Goal: Navigation & Orientation: Find specific page/section

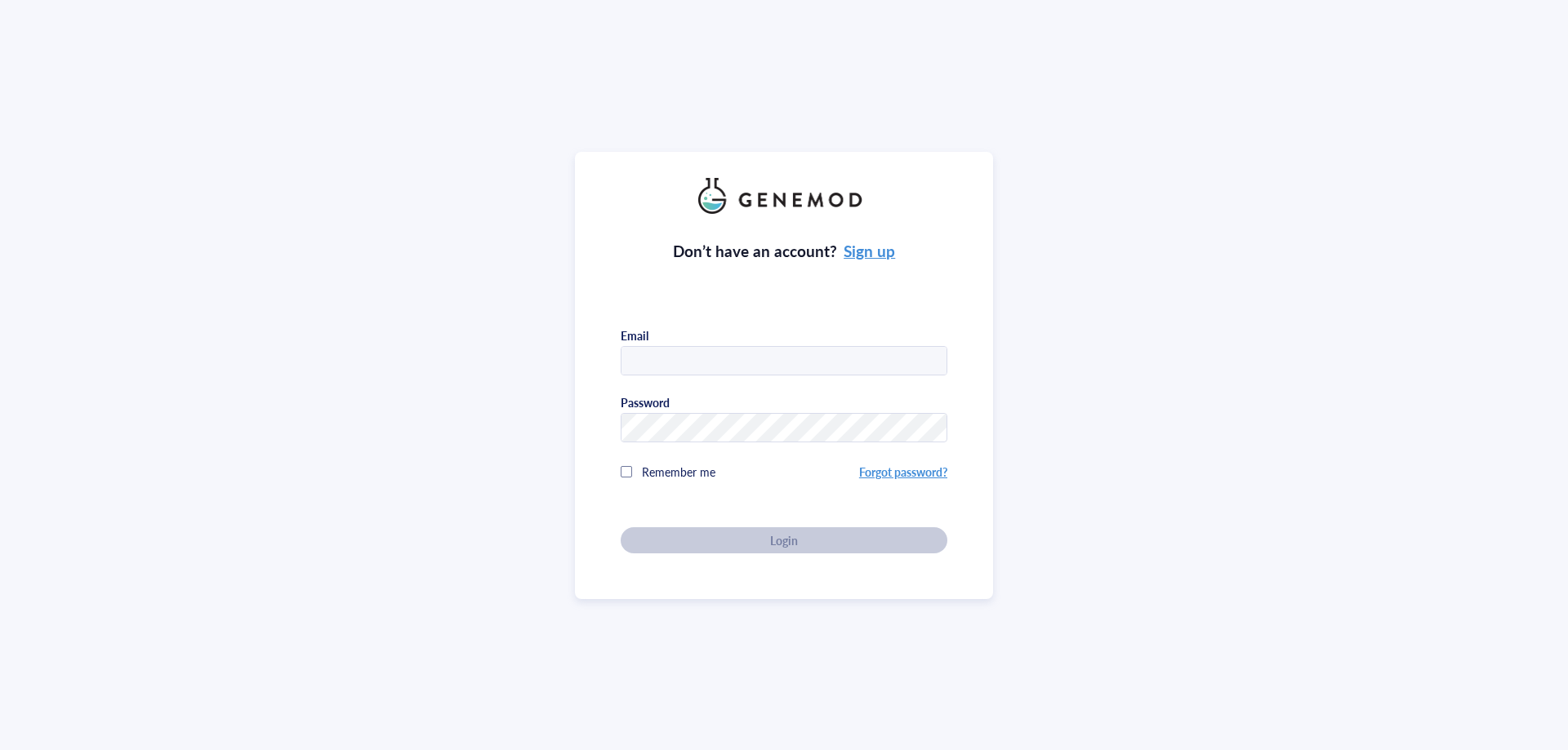
type input "[PERSON_NAME][EMAIL_ADDRESS][DOMAIN_NAME]"
click at [600, 483] on div "Don’t have an account? Sign up Email [PERSON_NAME][EMAIL_ADDRESS][DOMAIN_NAME] …" at bounding box center [784, 375] width 418 height 447
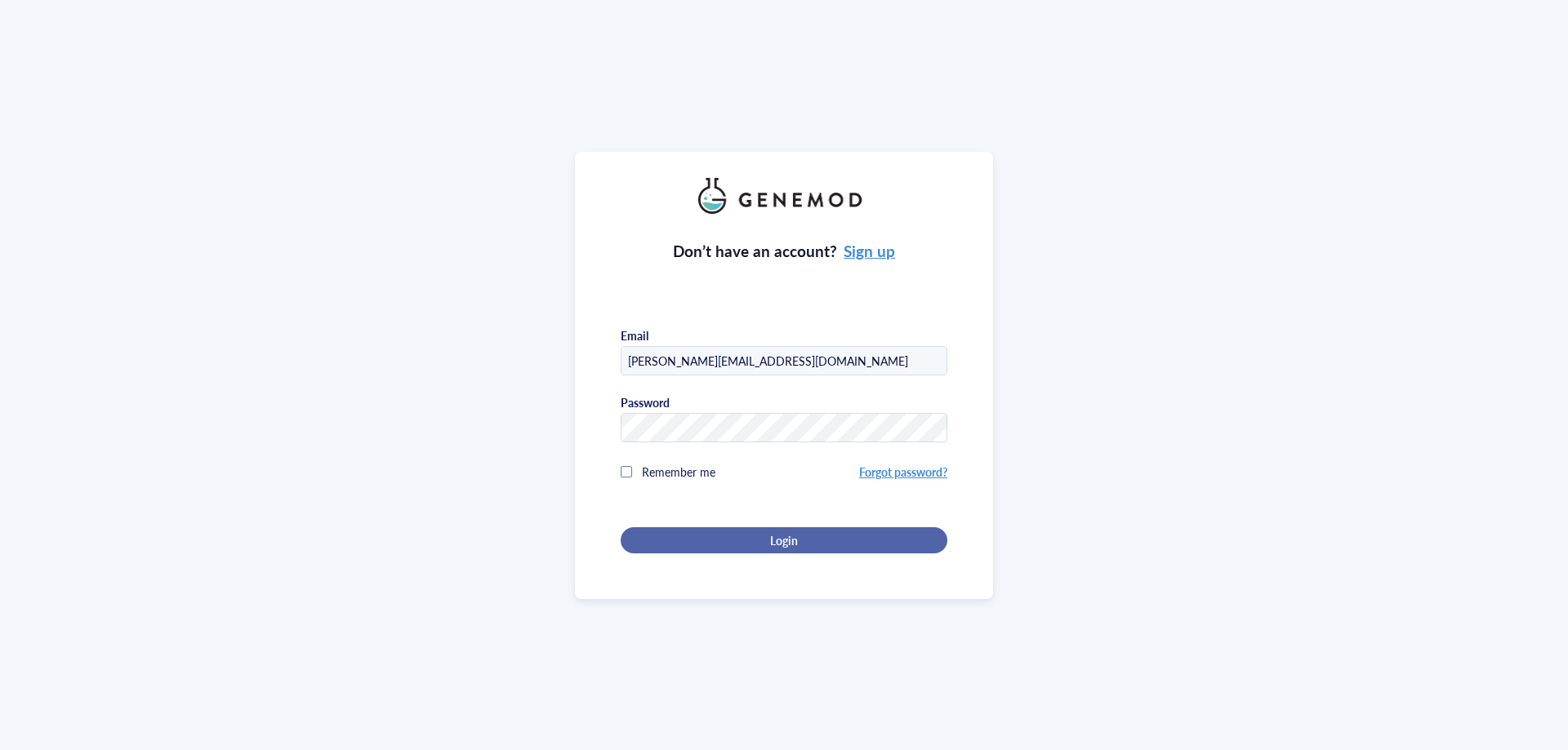
click at [690, 533] on div "Login" at bounding box center [783, 539] width 274 height 14
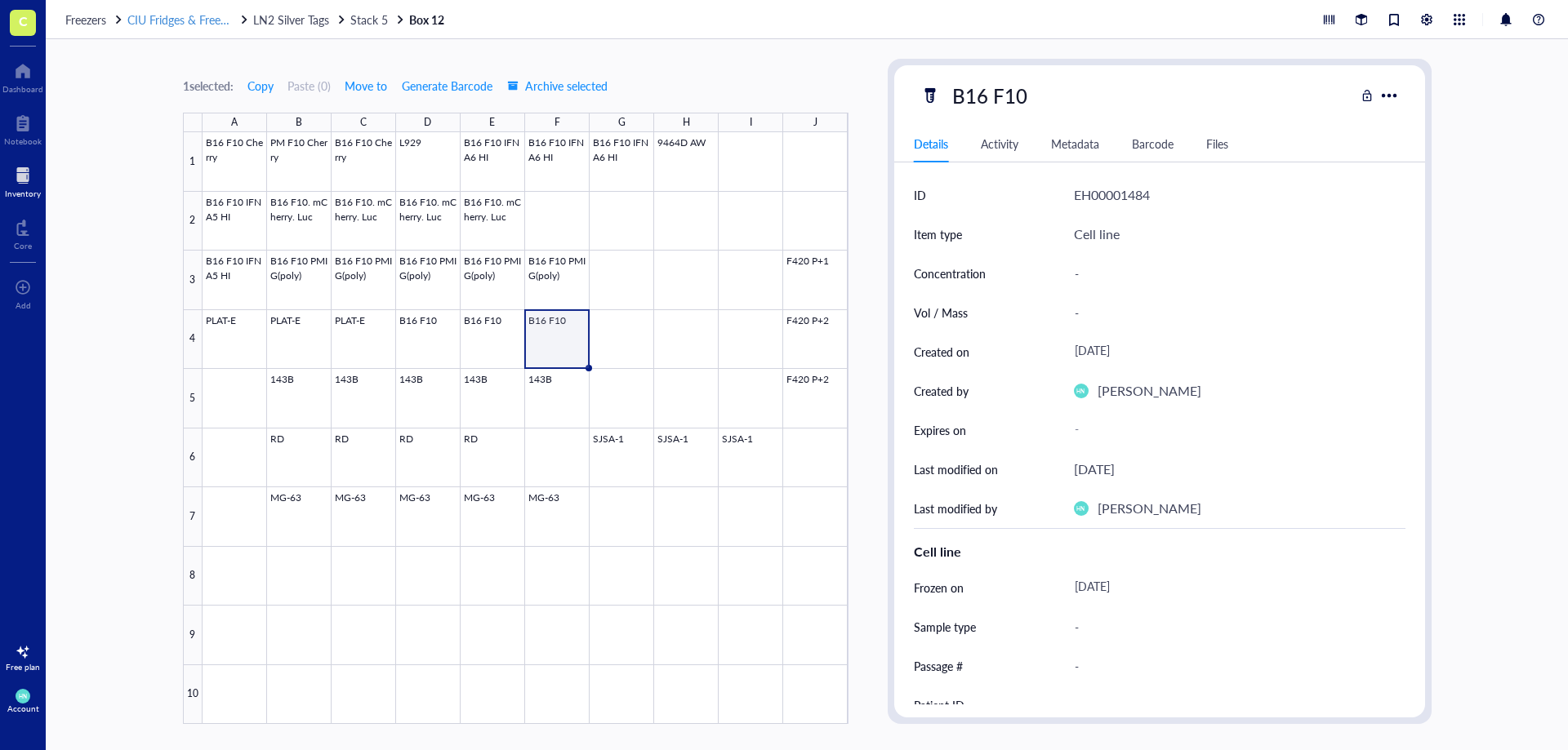
click at [180, 24] on span "CIU Fridges & Freezers" at bounding box center [183, 19] width 113 height 16
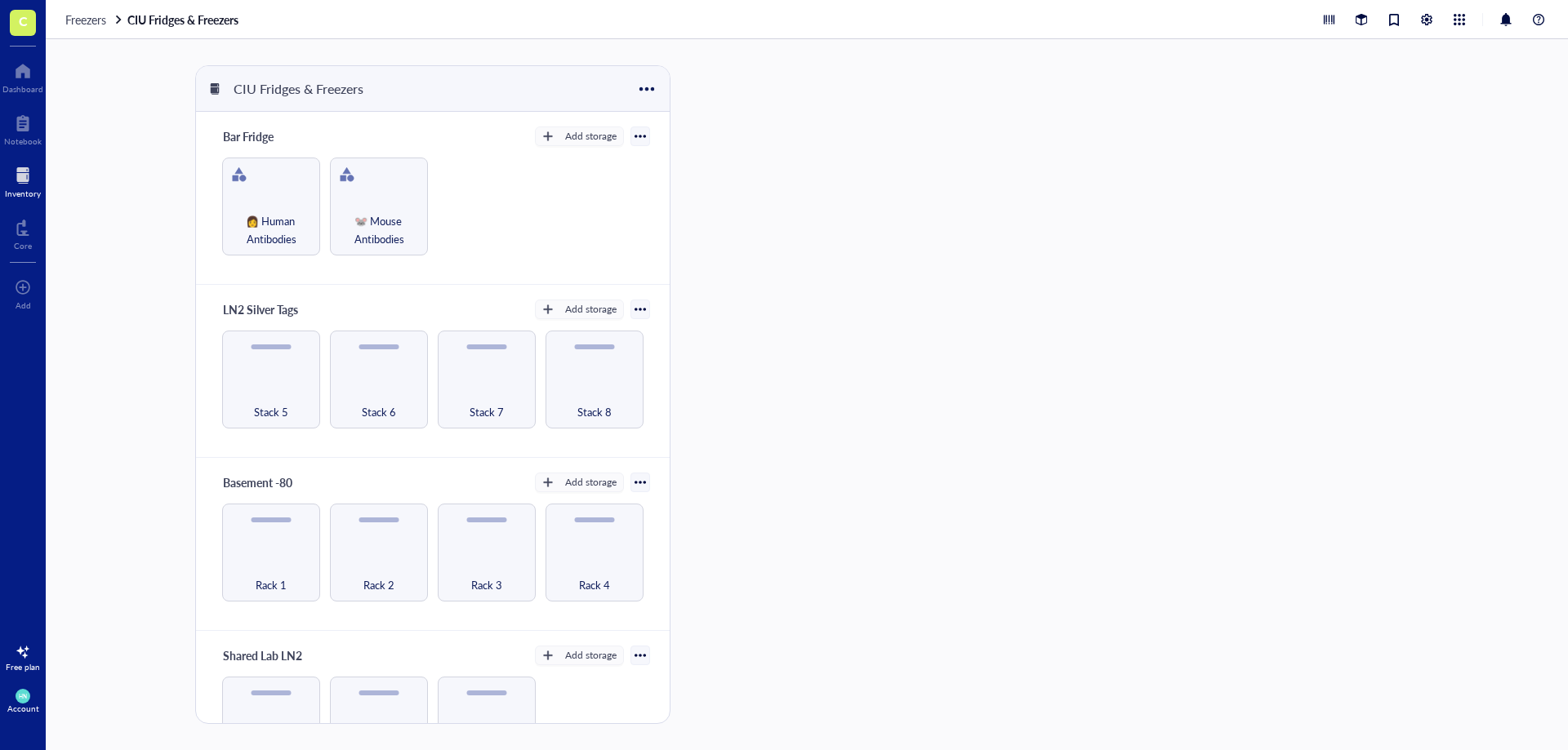
scroll to position [67, 0]
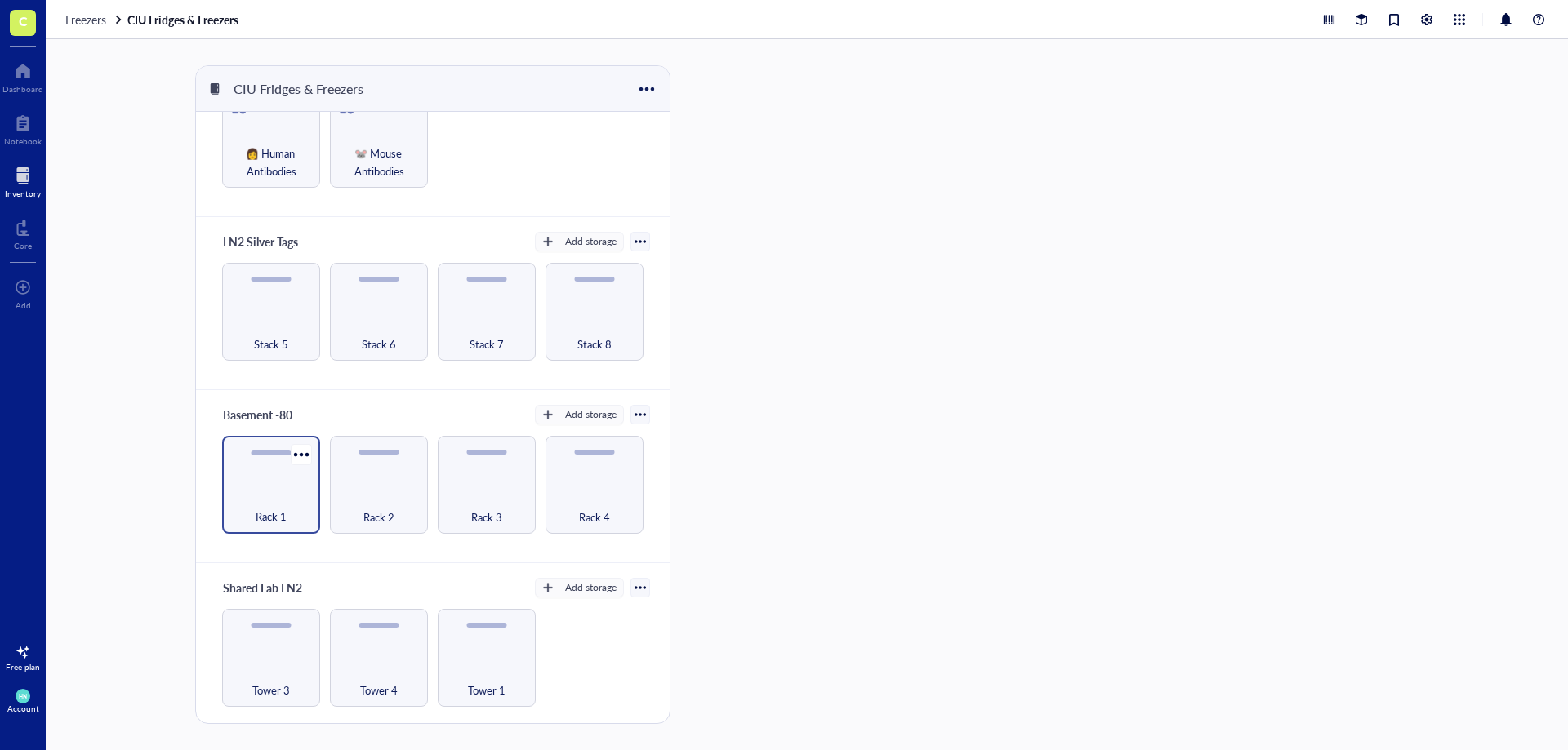
click at [272, 492] on div "Rack 1" at bounding box center [270, 507] width 82 height 36
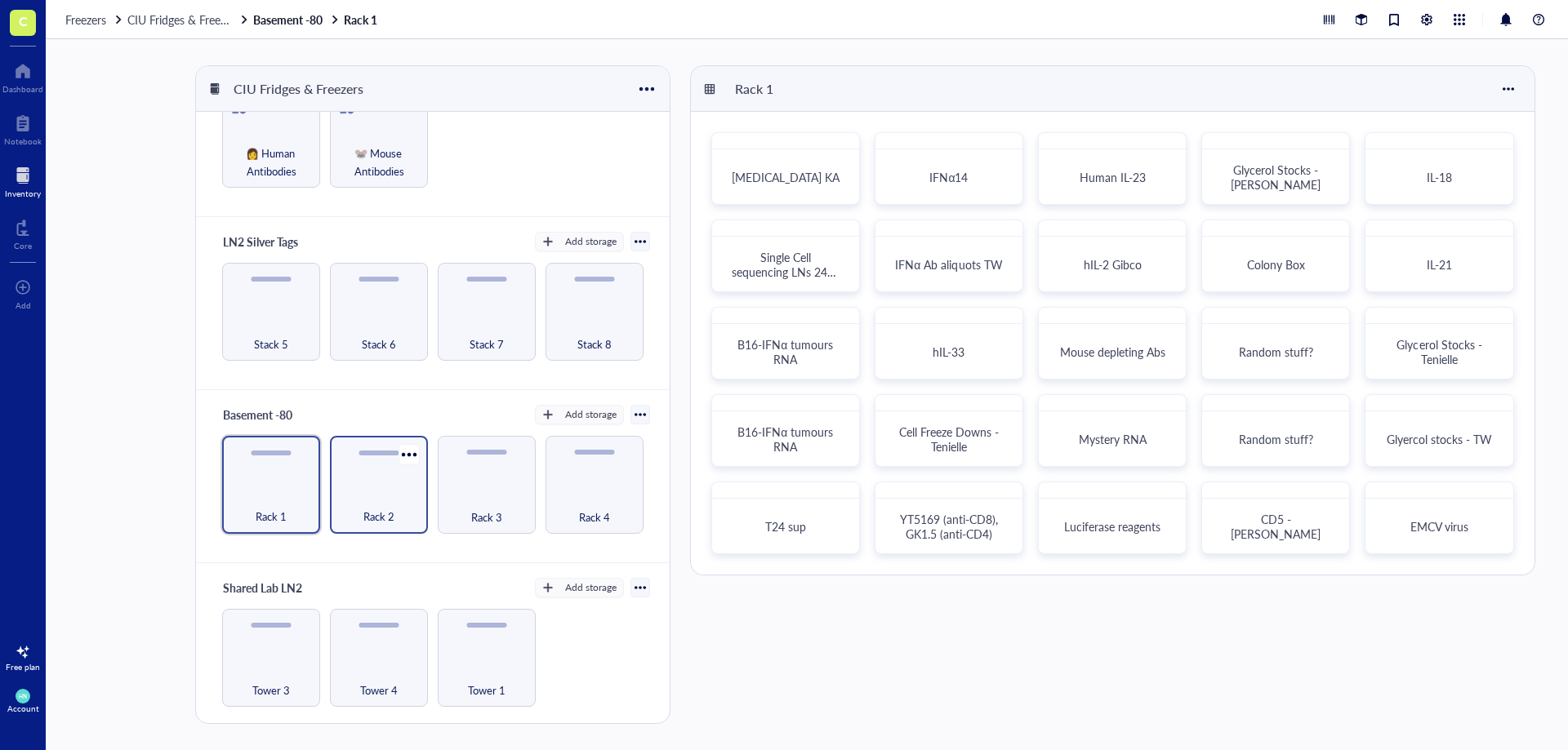
click at [375, 500] on div "Rack 2" at bounding box center [378, 507] width 82 height 36
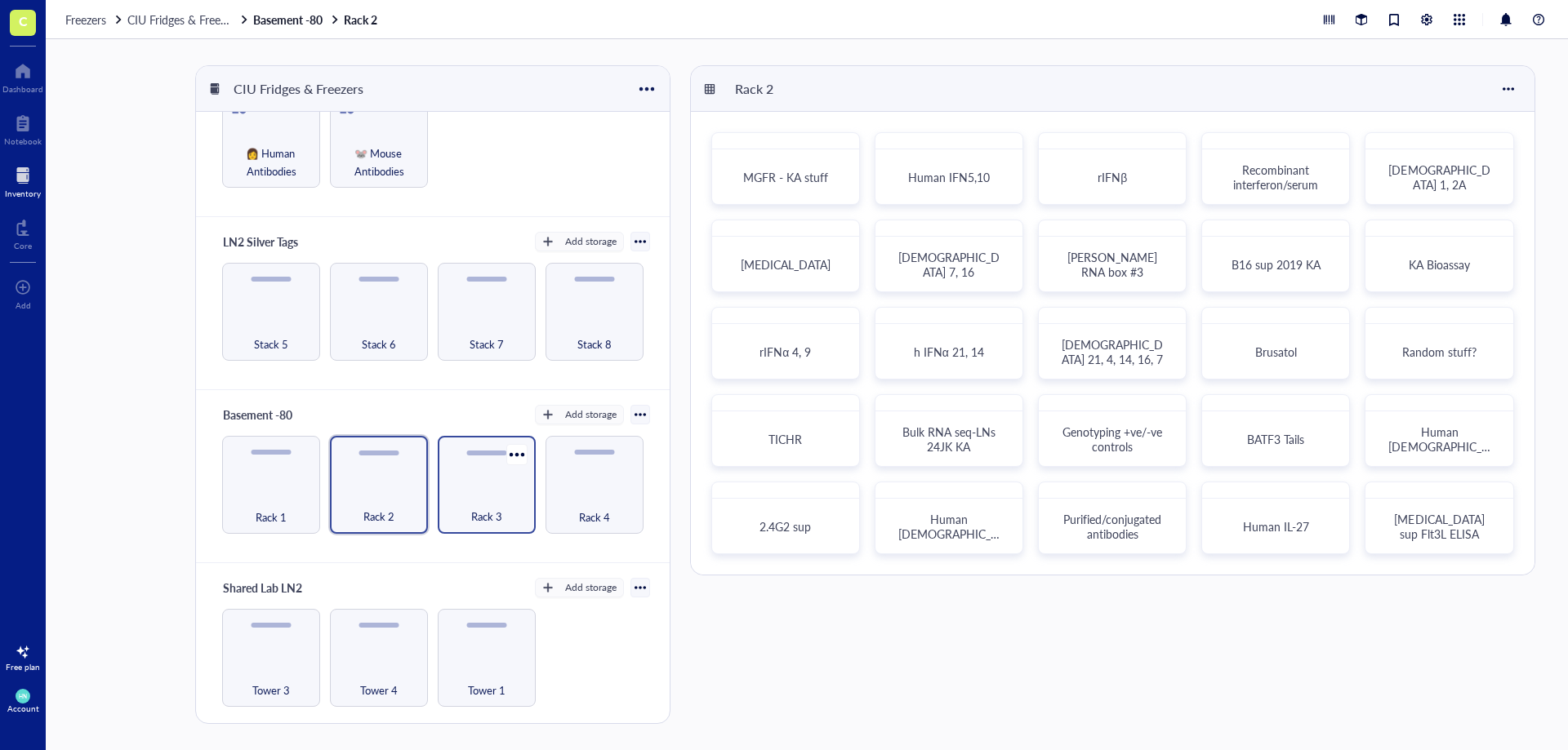
click at [503, 498] on div "Rack 3" at bounding box center [486, 507] width 82 height 36
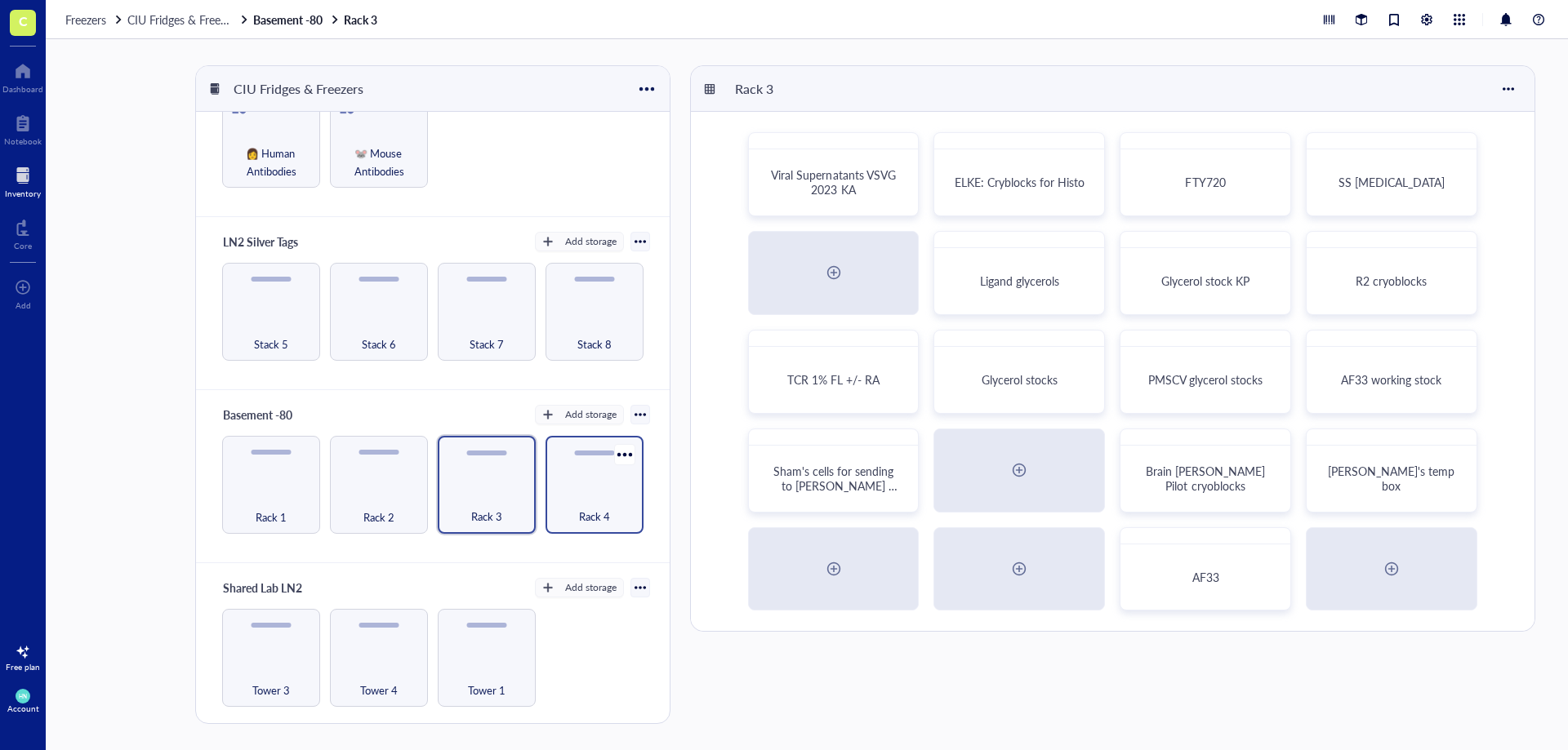
click at [579, 510] on span "Rack 4" at bounding box center [594, 516] width 31 height 18
